Goal: Information Seeking & Learning: Learn about a topic

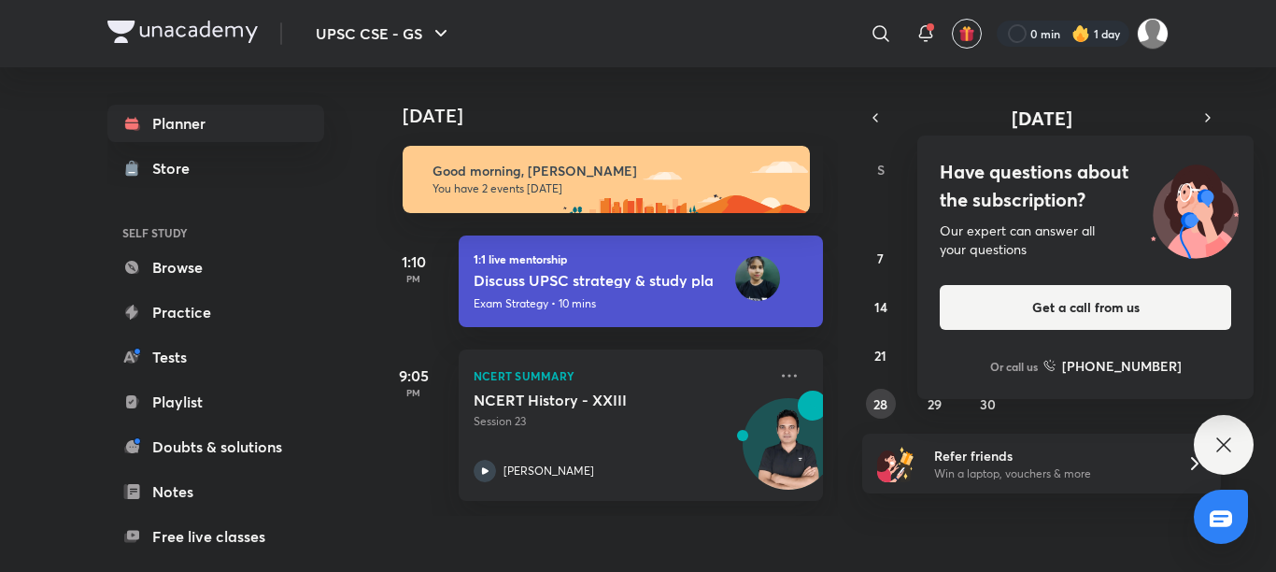
click at [875, 411] on abbr "28" at bounding box center [881, 404] width 14 height 18
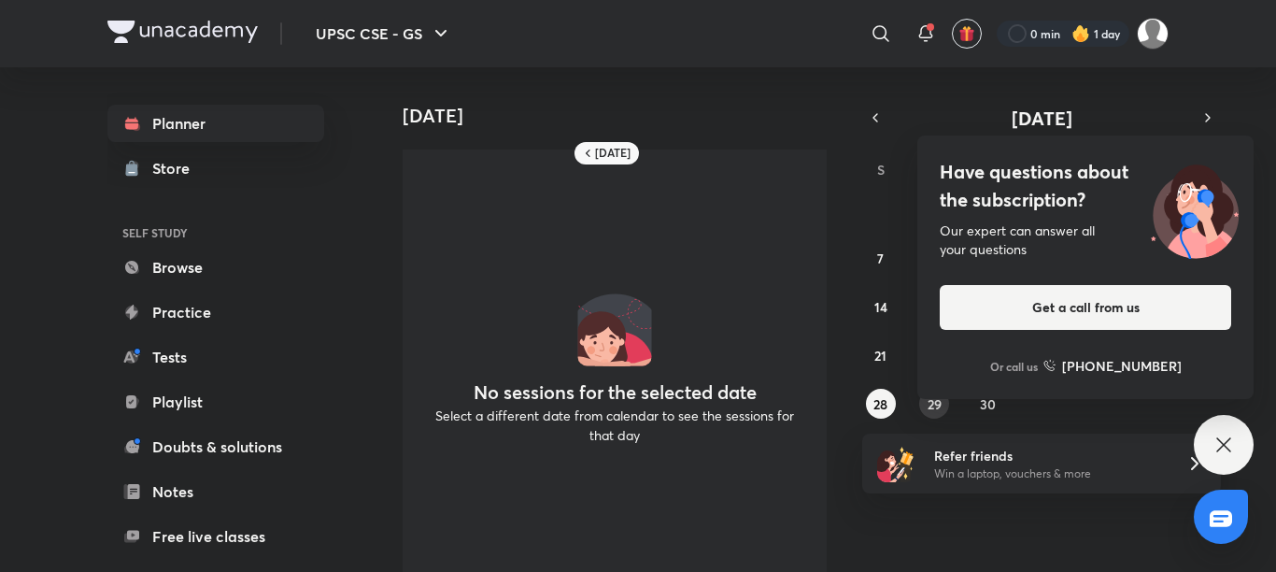
click at [929, 415] on button "29" at bounding box center [934, 404] width 30 height 30
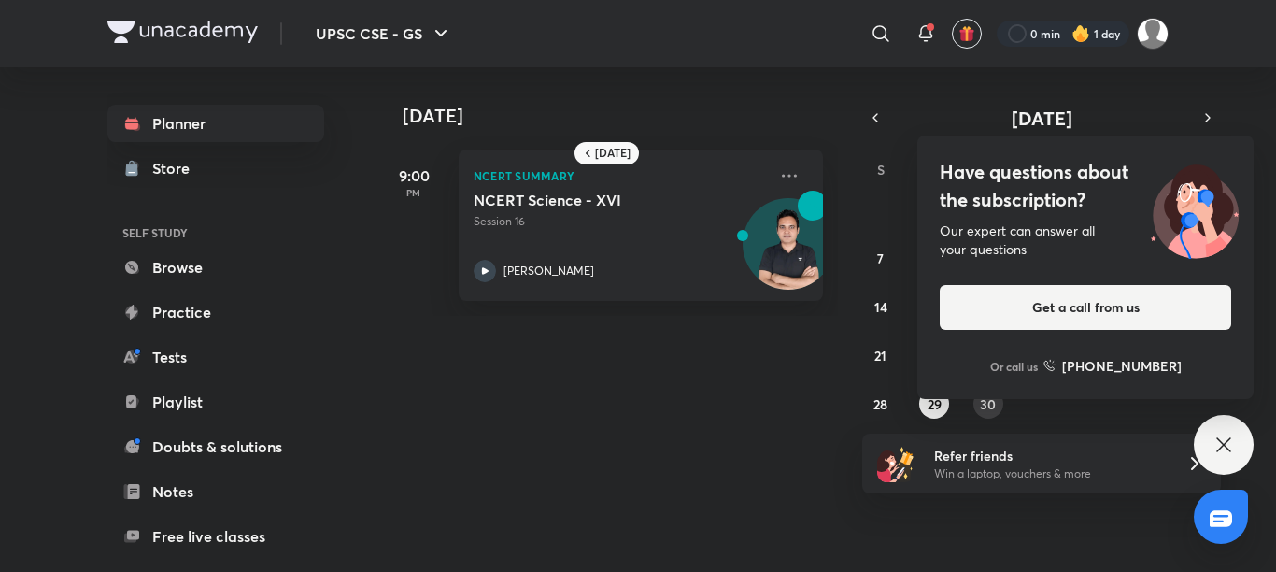
click at [1003, 399] on button "30" at bounding box center [989, 404] width 30 height 30
click at [616, 224] on p "Session 17" at bounding box center [620, 221] width 293 height 17
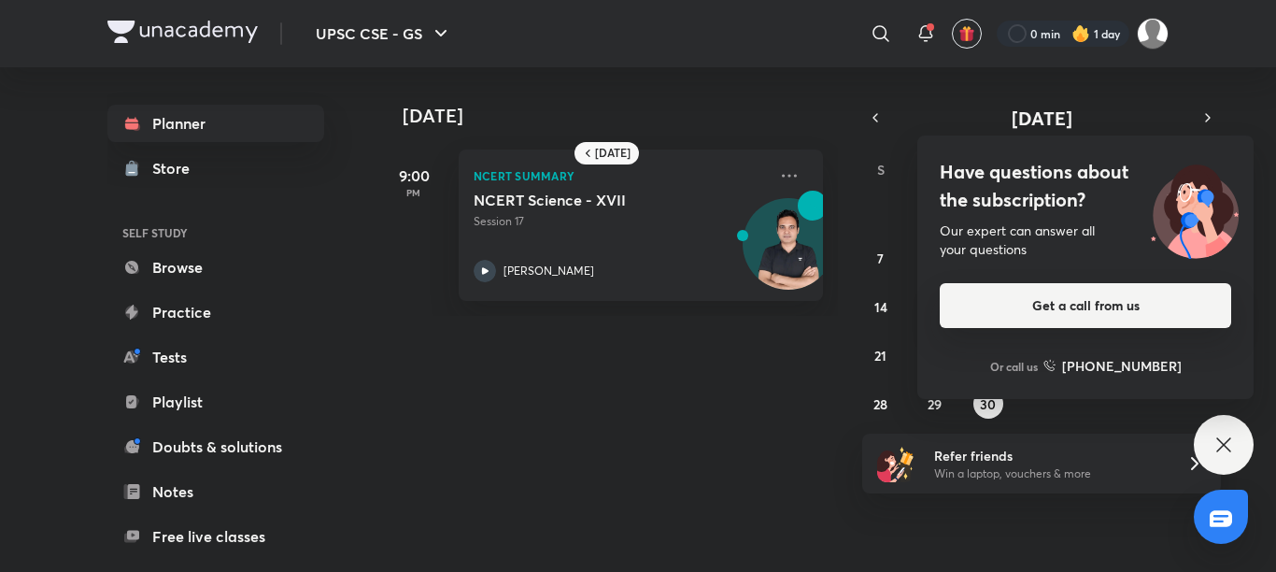
click at [1000, 302] on button "Get a call from us" at bounding box center [1086, 305] width 292 height 45
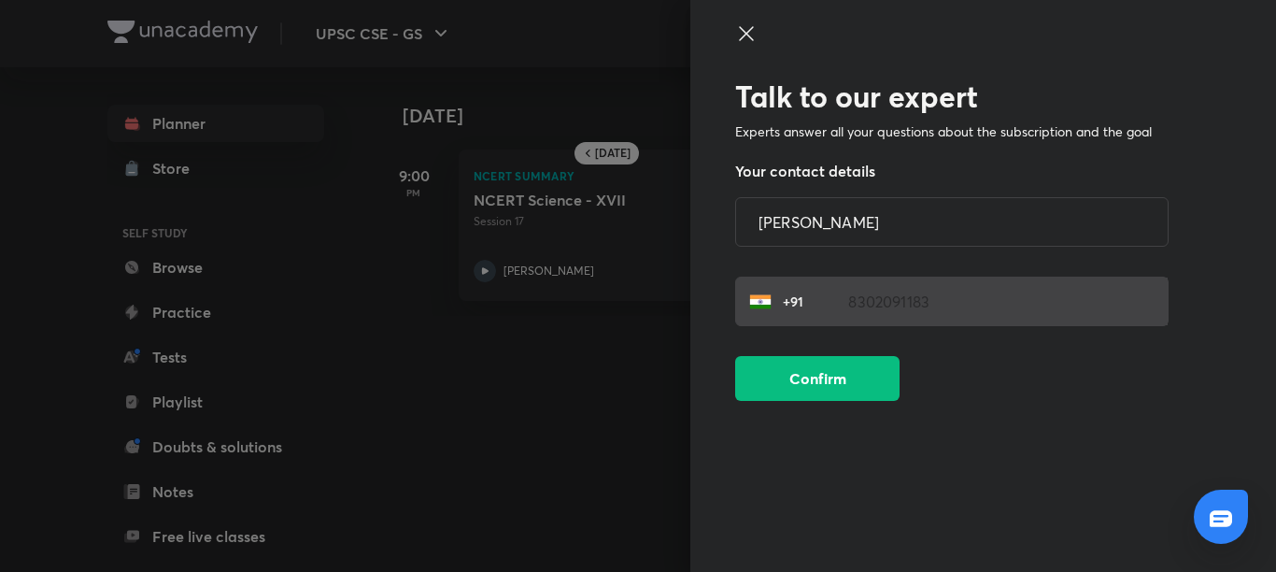
click at [758, 21] on div "Talk to our expert Experts answer all your questions about the subscription and…" at bounding box center [983, 286] width 586 height 572
click at [739, 32] on icon at bounding box center [746, 33] width 22 height 22
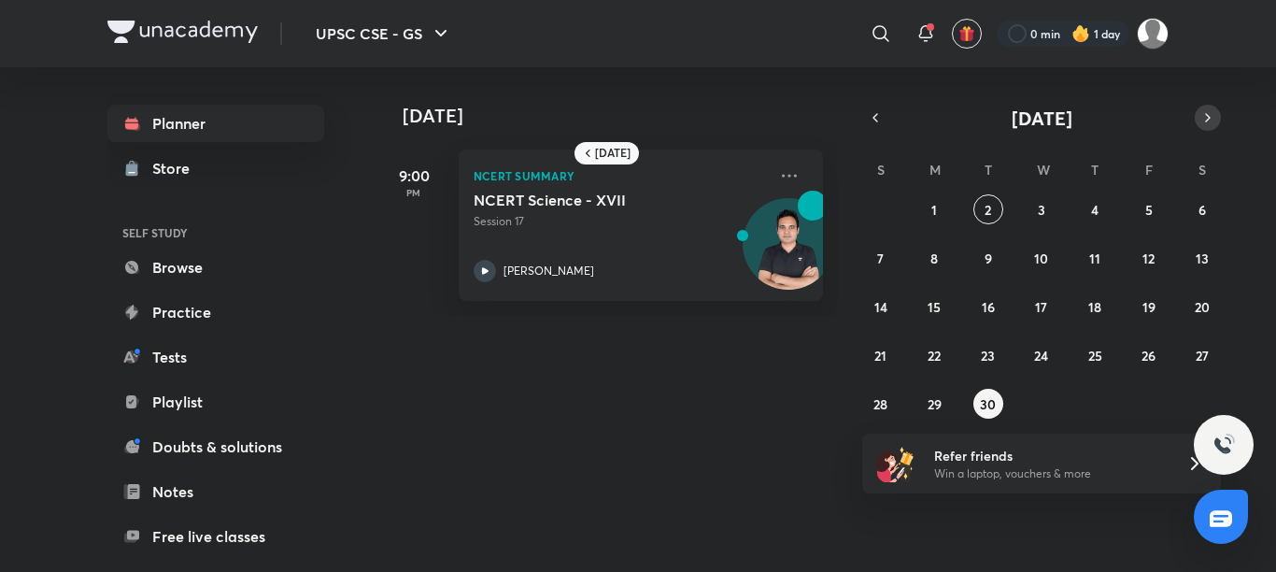
click at [1209, 117] on icon "button" at bounding box center [1208, 117] width 15 height 17
click at [870, 112] on icon "button" at bounding box center [875, 117] width 15 height 17
click at [923, 212] on button "1" at bounding box center [934, 209] width 30 height 30
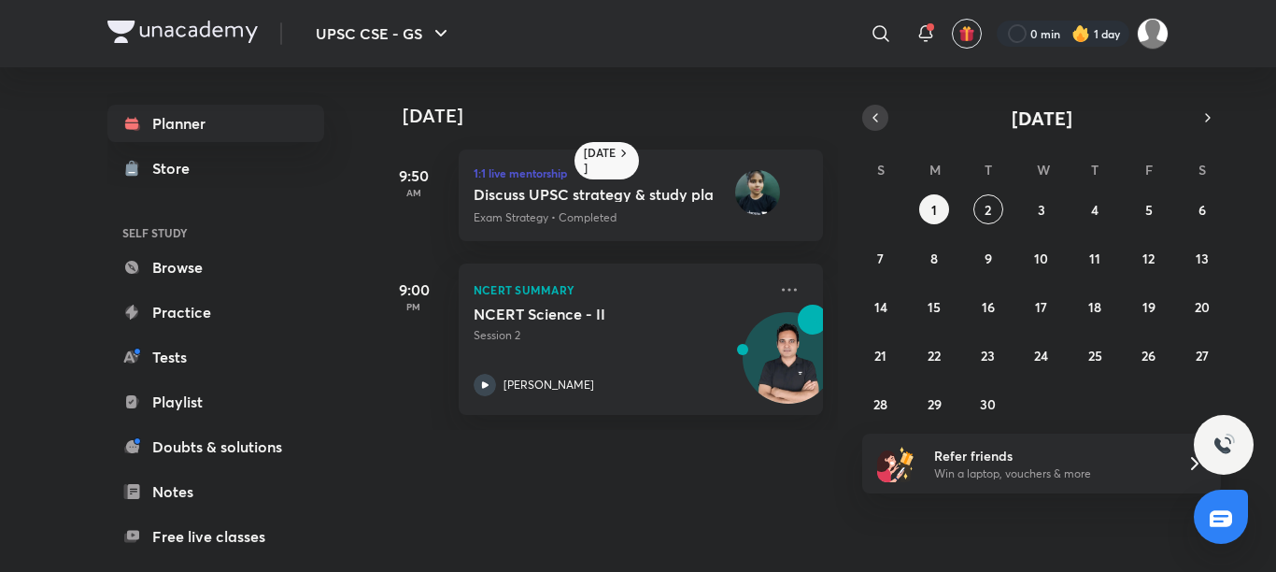
click at [863, 114] on button "button" at bounding box center [875, 118] width 26 height 26
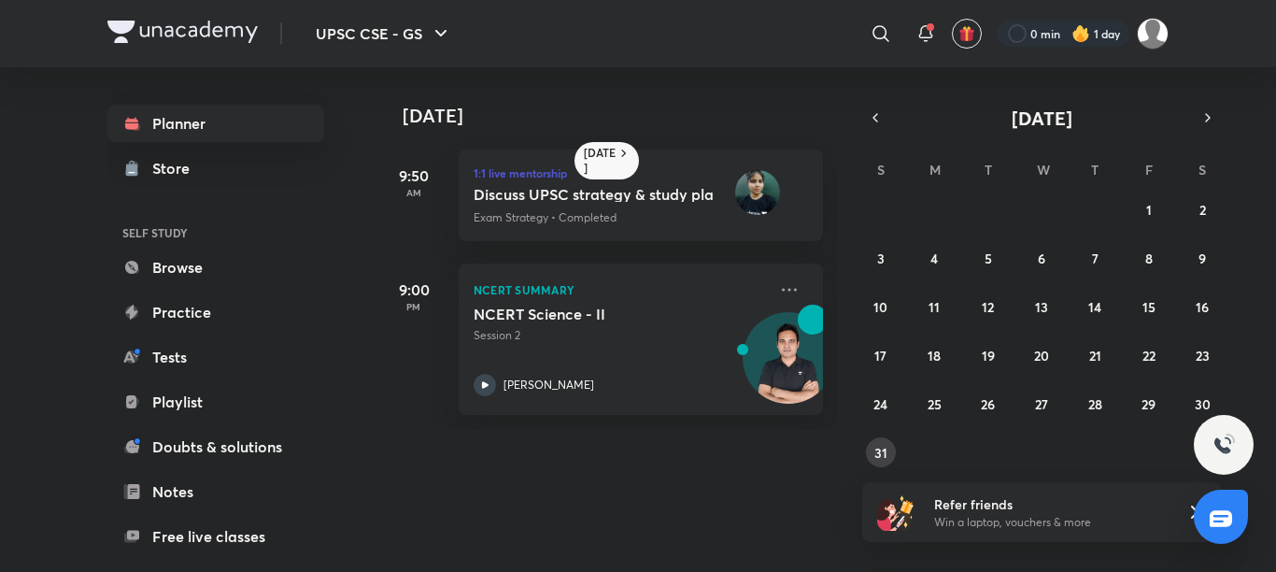
click at [879, 442] on button "31" at bounding box center [881, 452] width 30 height 30
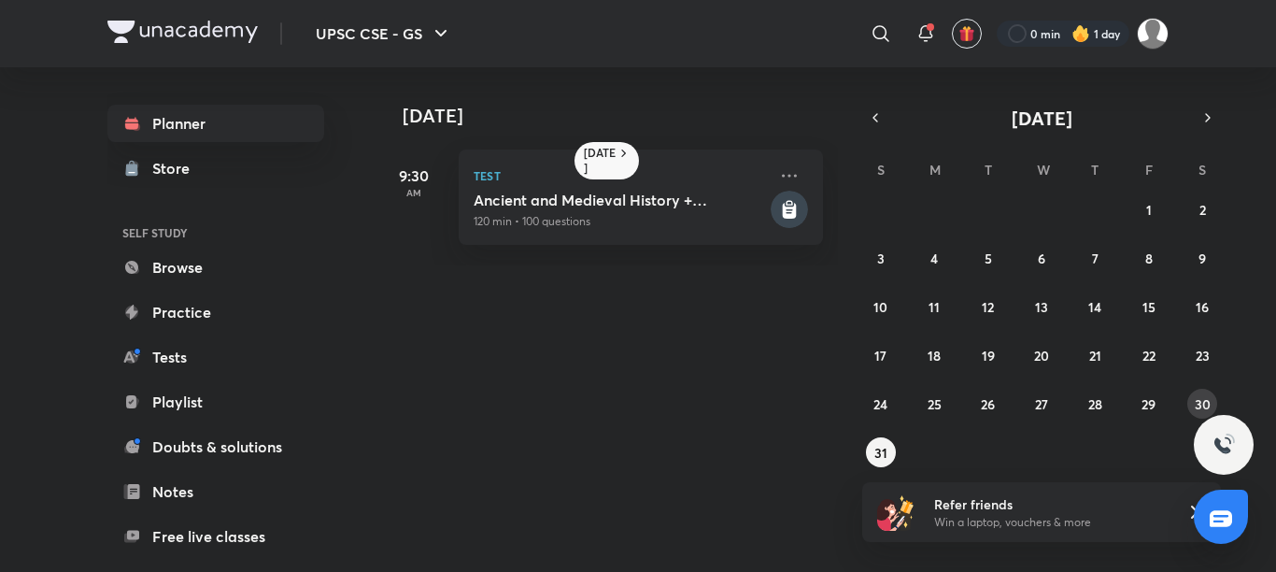
click at [1200, 400] on abbr "30" at bounding box center [1203, 404] width 16 height 18
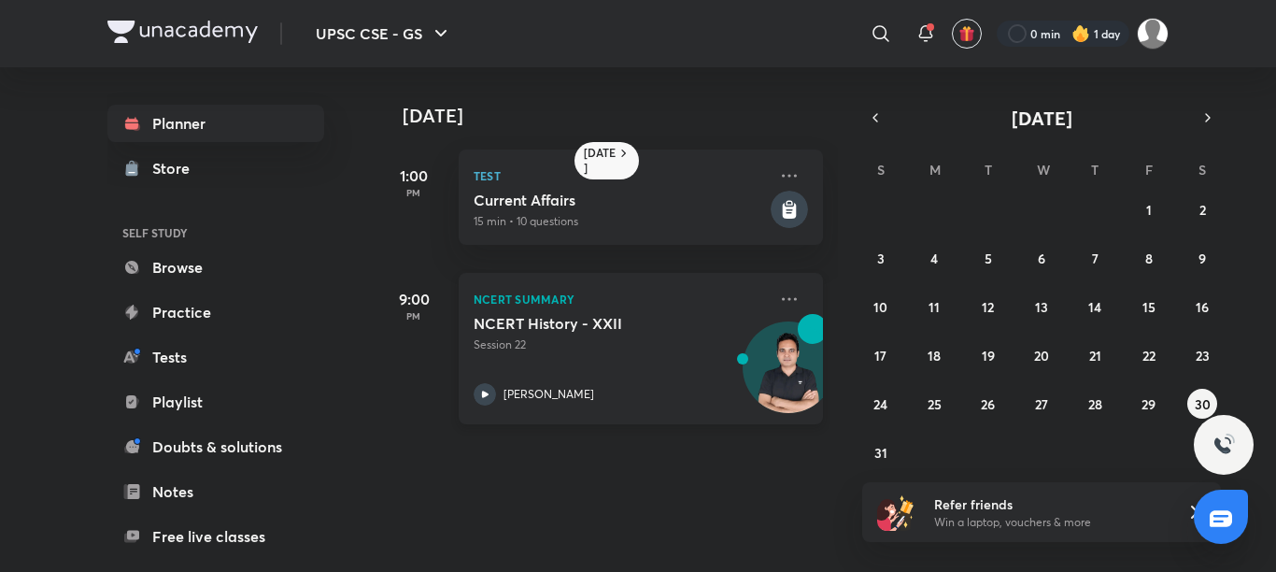
click at [619, 323] on h5 "NCERT History - XXII" at bounding box center [590, 323] width 233 height 19
click at [778, 288] on icon at bounding box center [789, 299] width 22 height 22
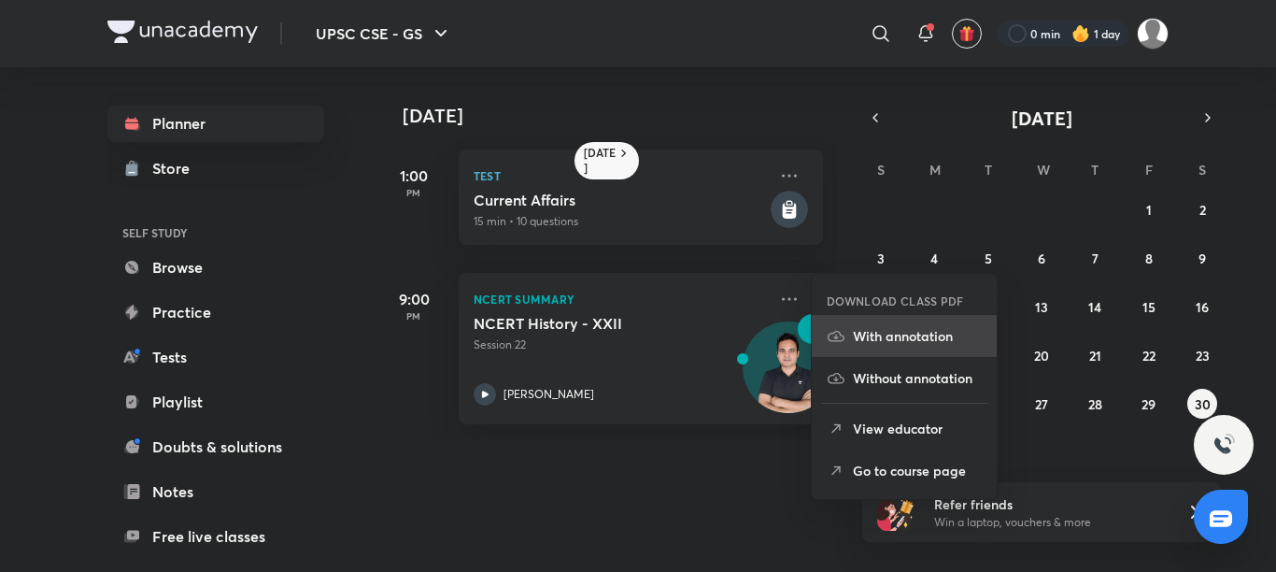
click at [915, 333] on p "With annotation" at bounding box center [917, 336] width 129 height 20
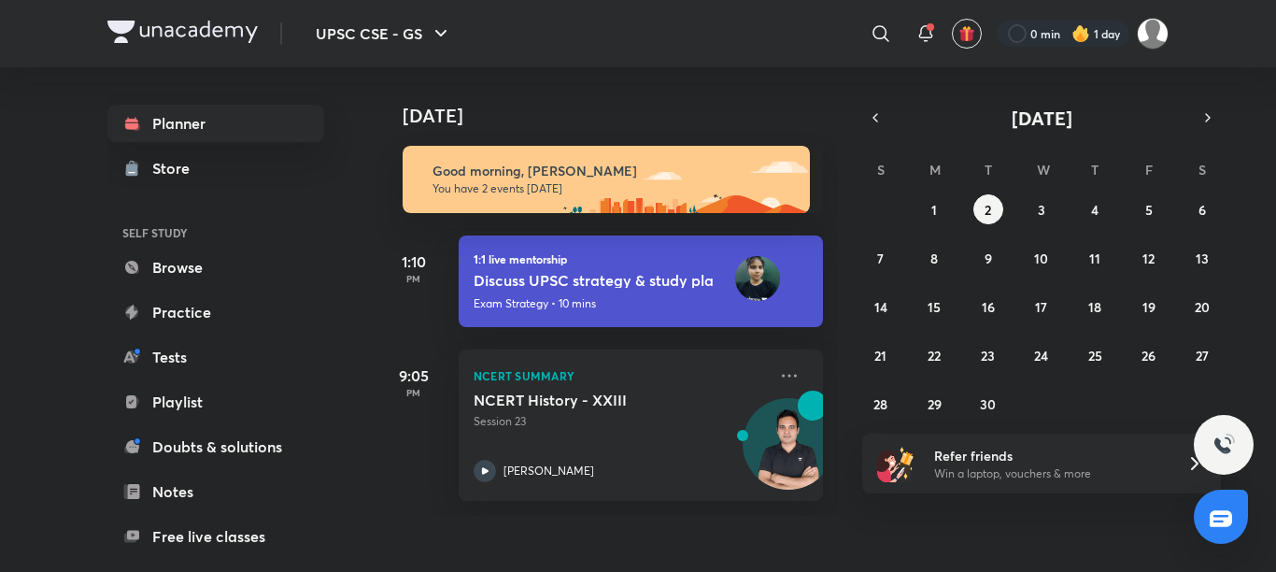
drag, startPoint x: 870, startPoint y: 127, endPoint x: 871, endPoint y: 139, distance: 12.2
click at [870, 126] on button "button" at bounding box center [875, 118] width 26 height 26
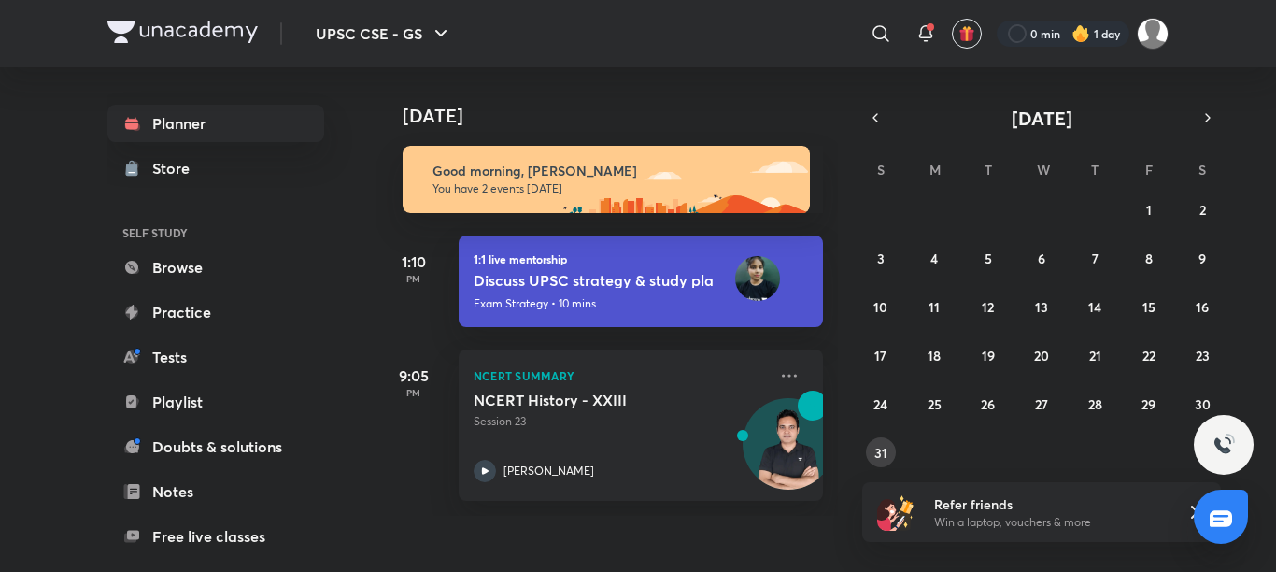
click at [877, 446] on abbr "31" at bounding box center [881, 453] width 13 height 18
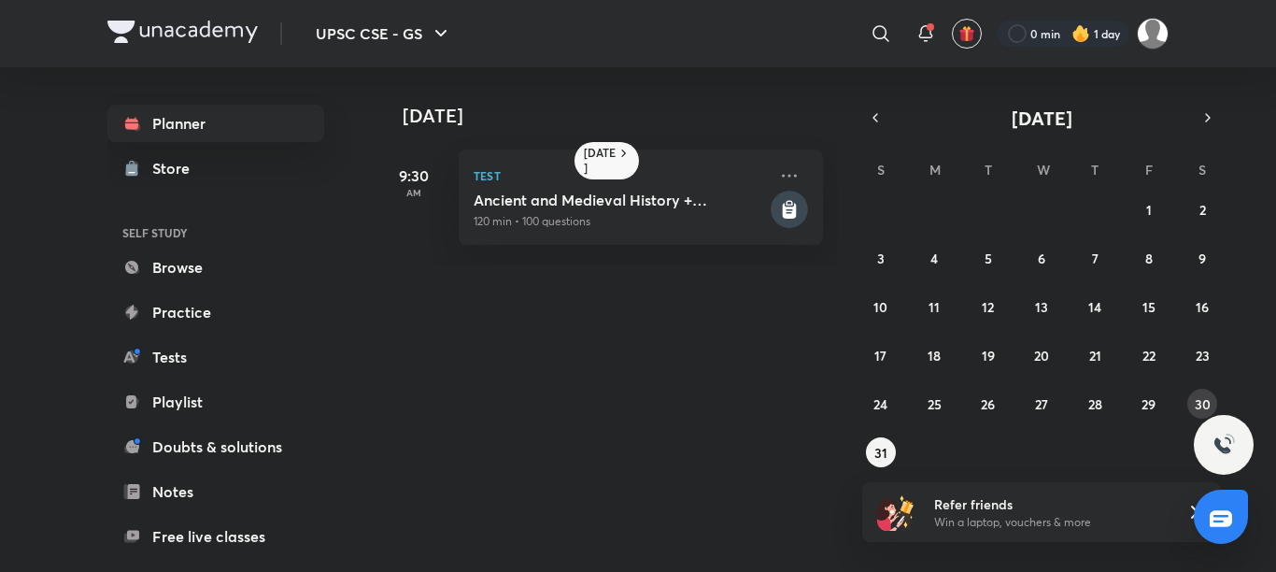
click at [1200, 407] on abbr "30" at bounding box center [1203, 404] width 16 height 18
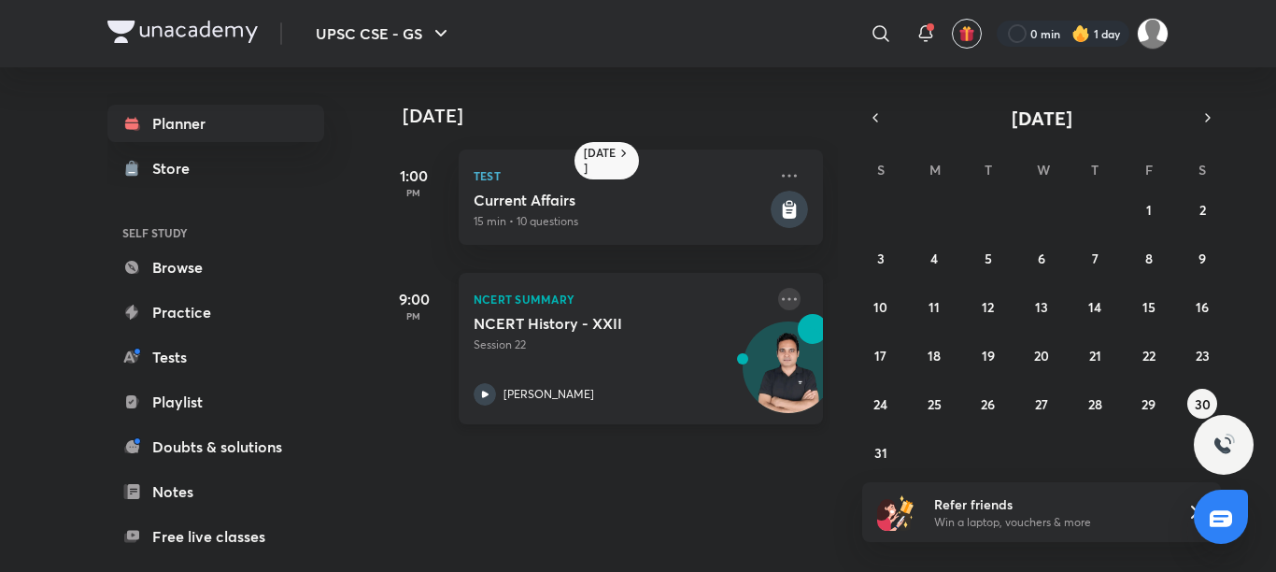
click at [778, 289] on icon at bounding box center [789, 299] width 22 height 22
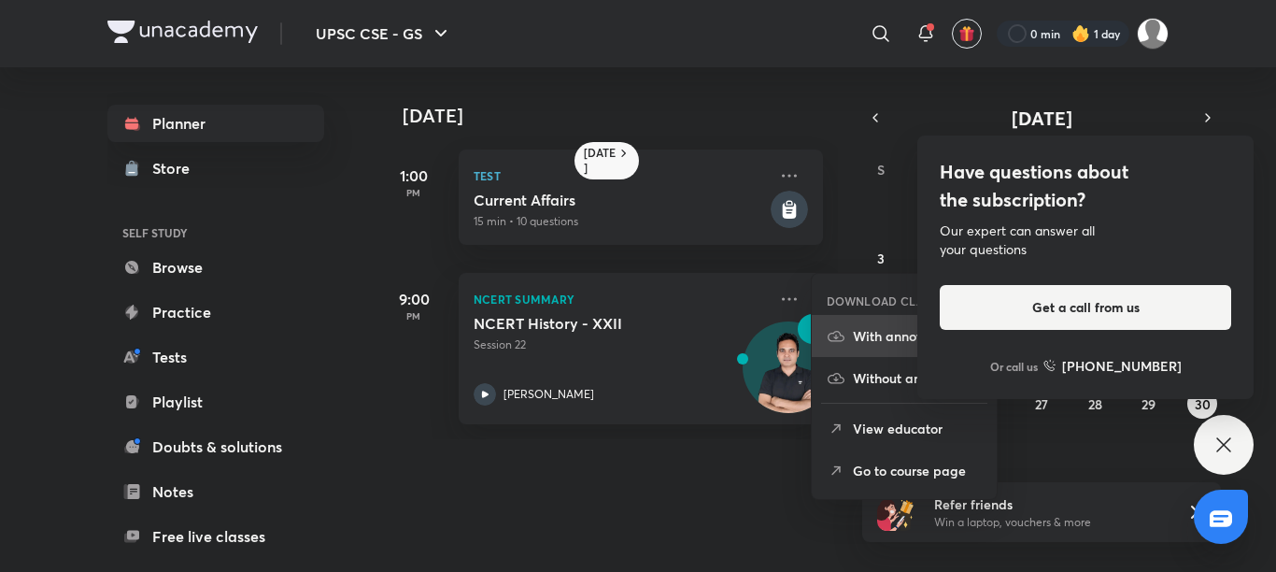
click at [888, 343] on p "With annotation" at bounding box center [917, 336] width 129 height 20
